Goal: Information Seeking & Learning: Learn about a topic

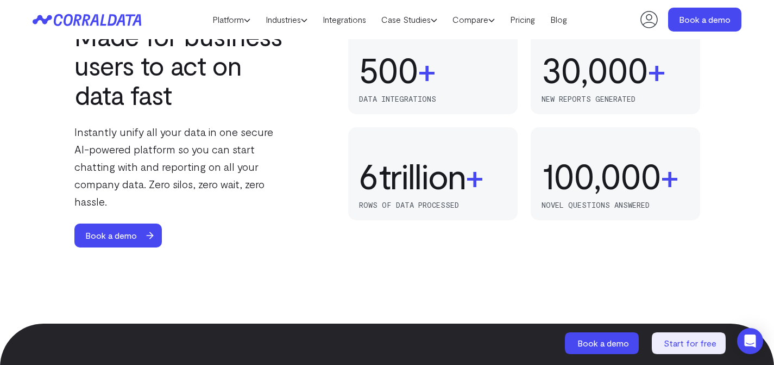
scroll to position [1030, 0]
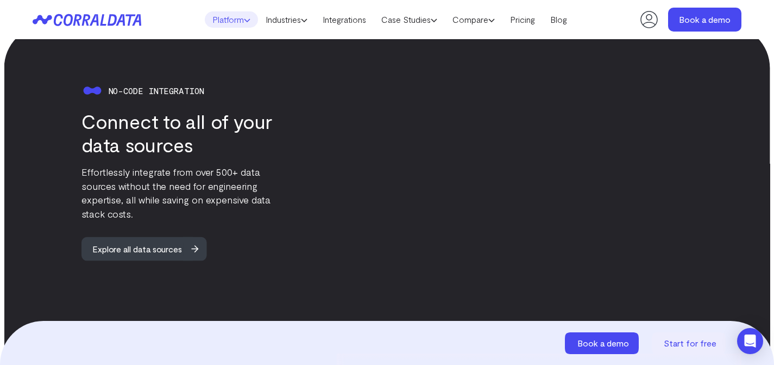
click at [230, 12] on link "Platform" at bounding box center [231, 19] width 53 height 16
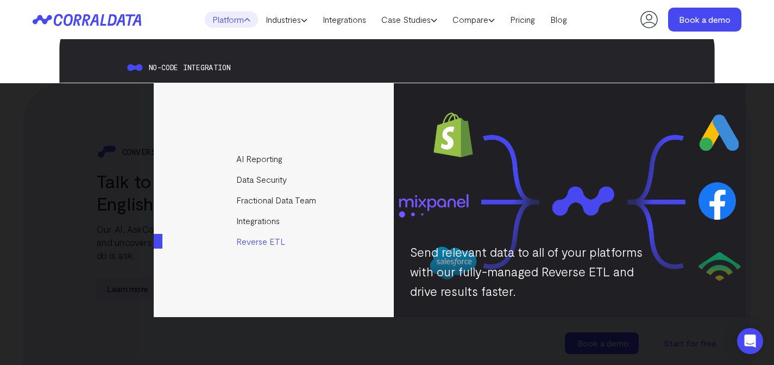
scroll to position [1540, 0]
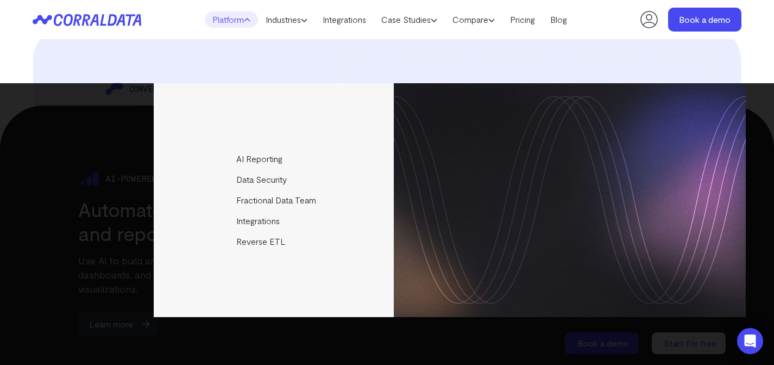
click at [472, 62] on div at bounding box center [526, 156] width 371 height 208
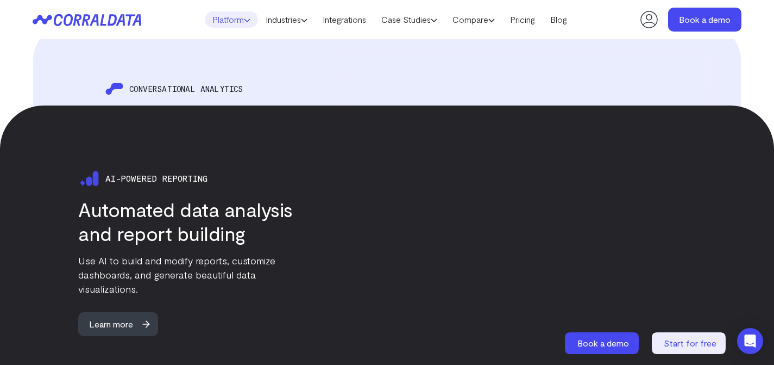
click at [236, 25] on link "Platform" at bounding box center [231, 19] width 53 height 16
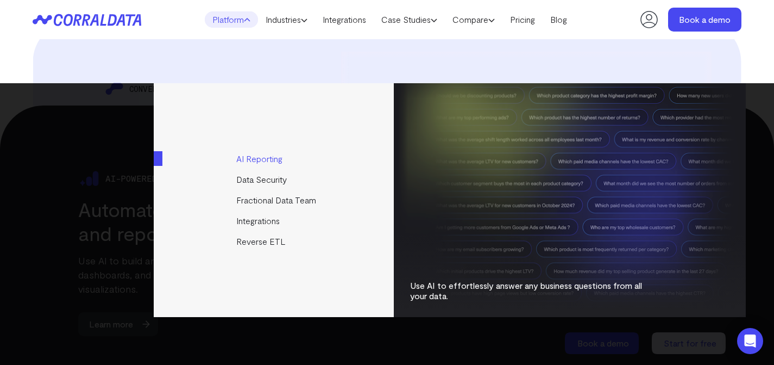
click at [268, 165] on link "AI Reporting" at bounding box center [275, 158] width 242 height 21
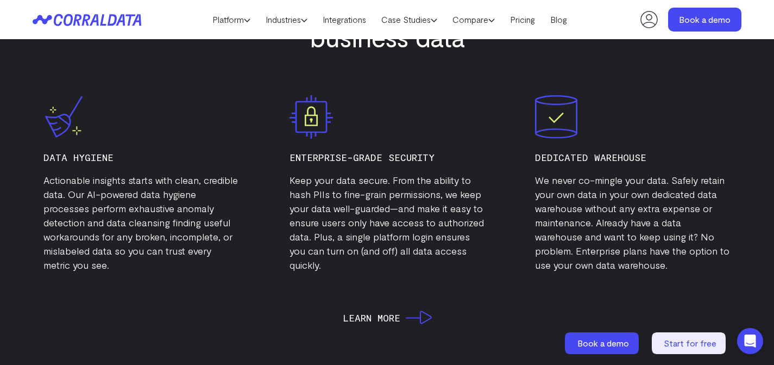
scroll to position [3651, 0]
